Goal: Information Seeking & Learning: Learn about a topic

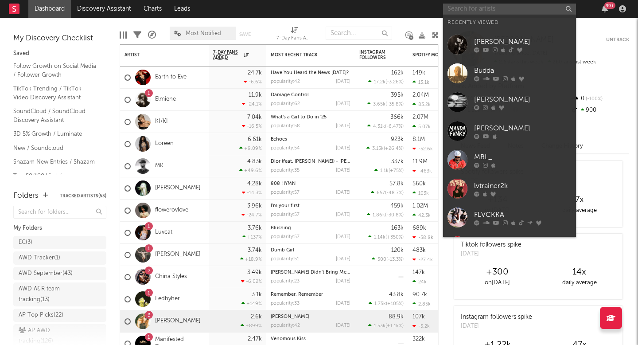
click at [522, 8] on input "text" at bounding box center [509, 9] width 133 height 11
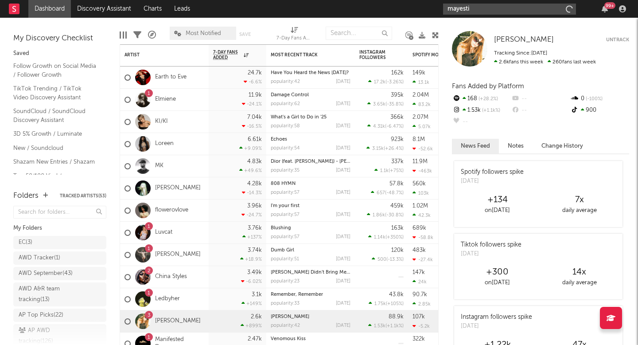
type input "mayestik"
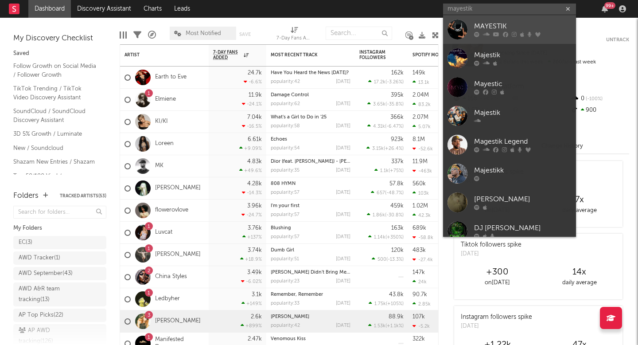
click at [536, 27] on div "MAYESTIK" at bounding box center [522, 26] width 97 height 11
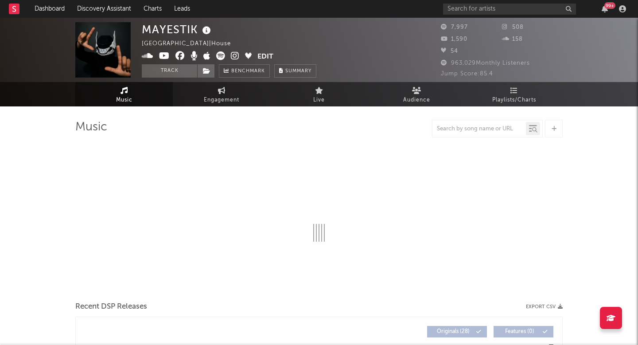
select select "6m"
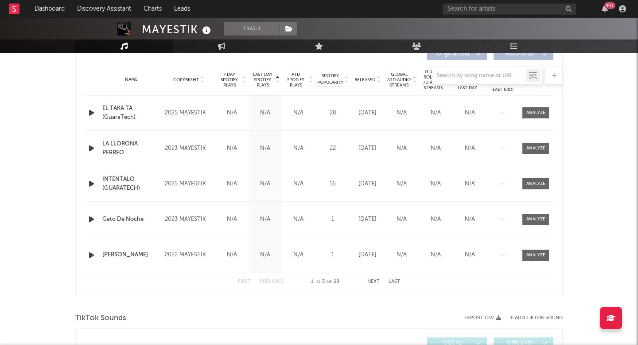
scroll to position [348, 0]
click at [369, 282] on button "Next" at bounding box center [373, 281] width 12 height 5
click at [370, 282] on button "Next" at bounding box center [373, 281] width 12 height 5
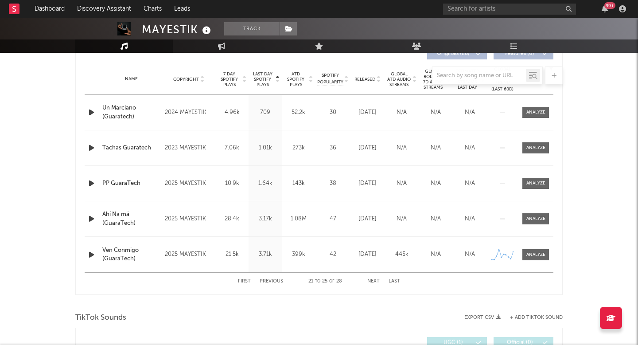
click at [474, 66] on div at bounding box center [487, 75] width 111 height 18
click at [463, 78] on input "text" at bounding box center [478, 75] width 93 height 7
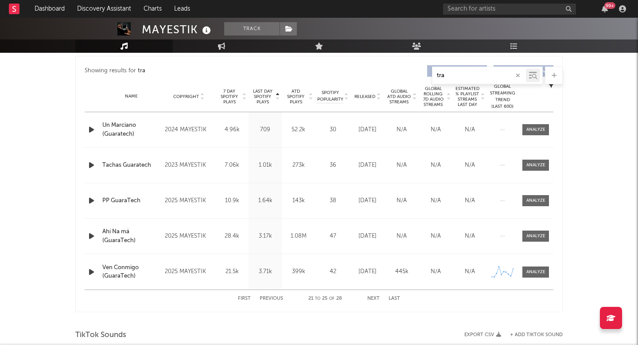
scroll to position [326, 0]
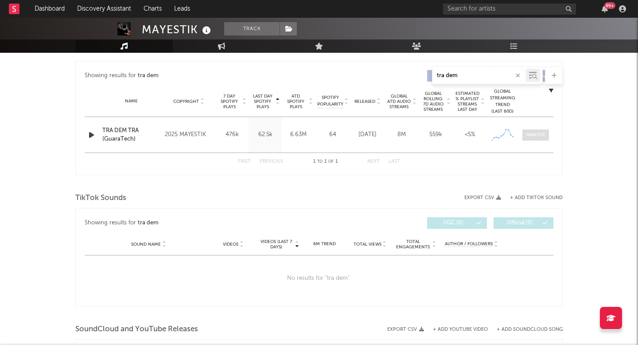
type input "tra dem"
click at [535, 133] on div at bounding box center [535, 135] width 19 height 7
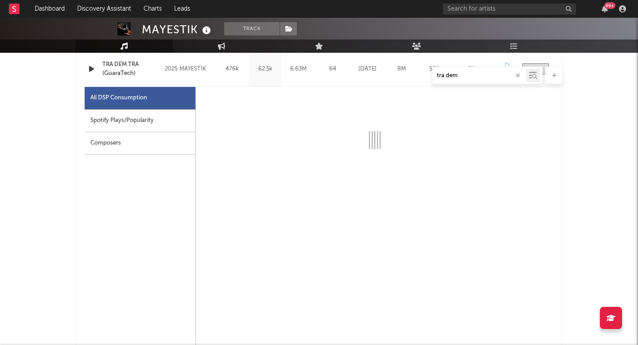
scroll to position [392, 0]
select select "6m"
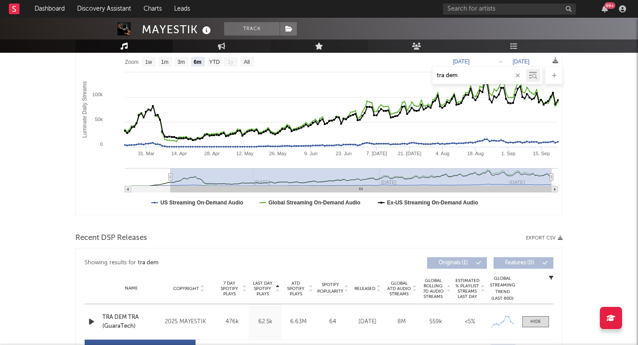
scroll to position [0, 0]
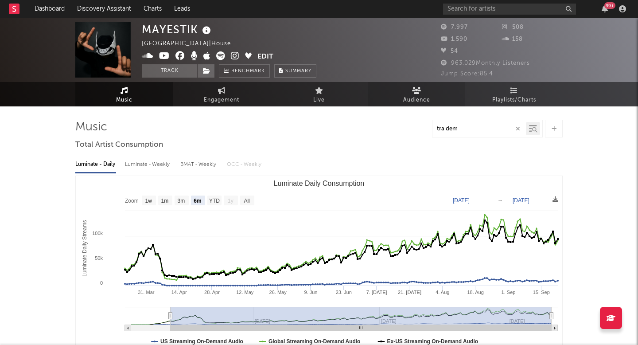
click at [426, 95] on span "Audience" at bounding box center [416, 100] width 27 height 11
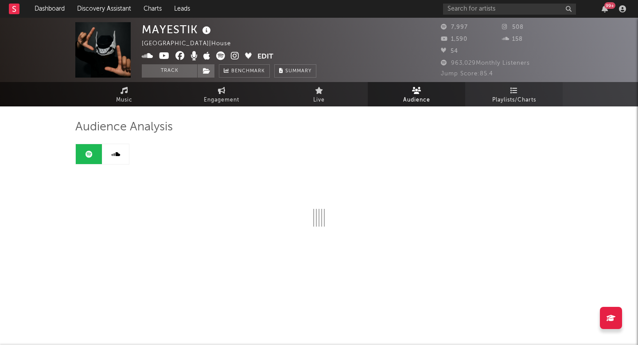
click at [499, 97] on span "Playlists/Charts" at bounding box center [514, 100] width 44 height 11
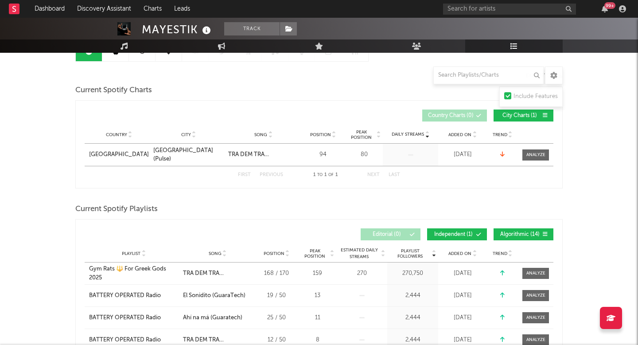
scroll to position [113, 0]
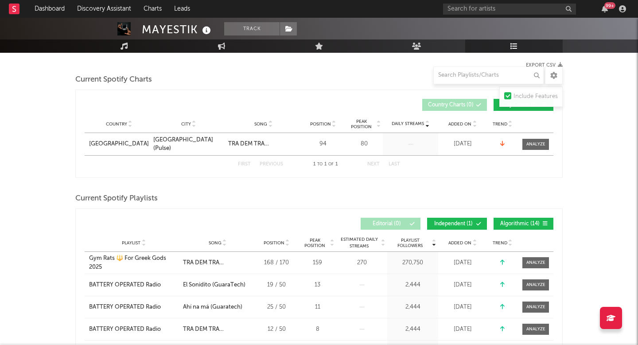
click at [412, 148] on div "Daily Streams" at bounding box center [410, 144] width 55 height 22
click at [427, 121] on icon at bounding box center [427, 123] width 4 height 4
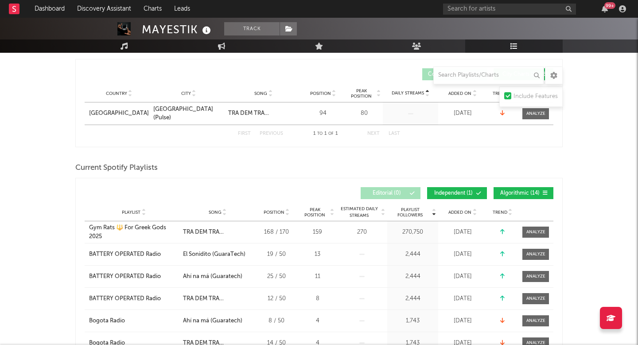
scroll to position [76, 0]
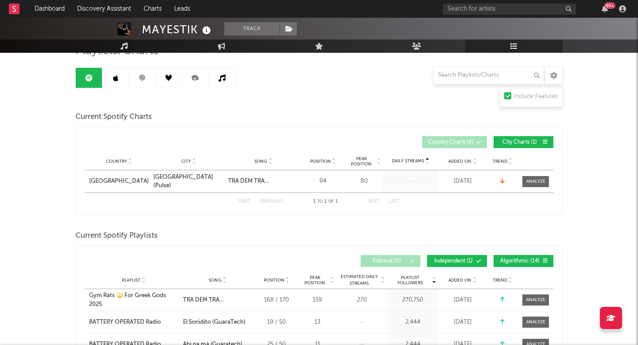
click at [113, 78] on icon at bounding box center [115, 77] width 5 height 7
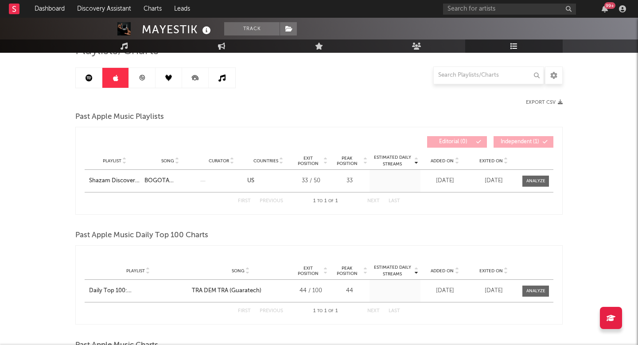
click at [142, 78] on icon at bounding box center [142, 77] width 7 height 7
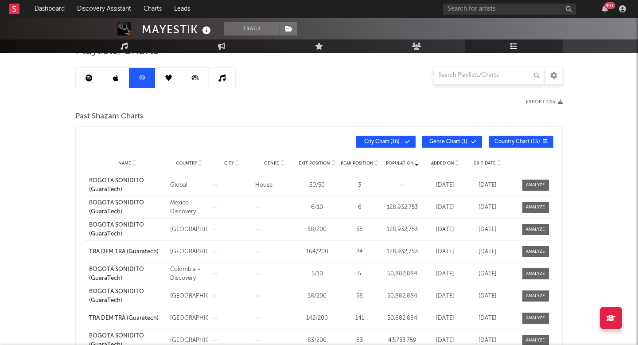
click at [170, 78] on icon at bounding box center [168, 77] width 7 height 7
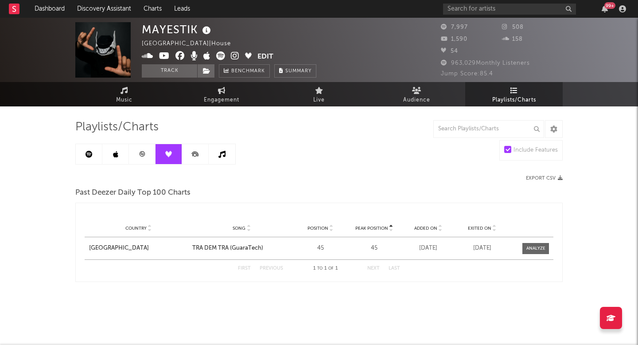
click at [190, 156] on icon at bounding box center [195, 154] width 20 height 20
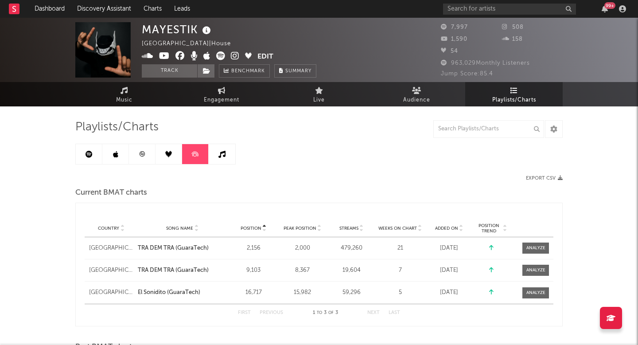
click at [222, 163] on link at bounding box center [222, 154] width 27 height 20
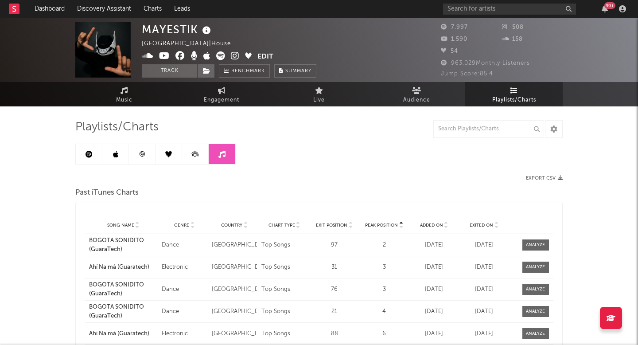
drag, startPoint x: 91, startPoint y: 151, endPoint x: 234, endPoint y: 151, distance: 143.1
click at [91, 151] on icon at bounding box center [89, 154] width 7 height 7
